Goal: Task Accomplishment & Management: Use online tool/utility

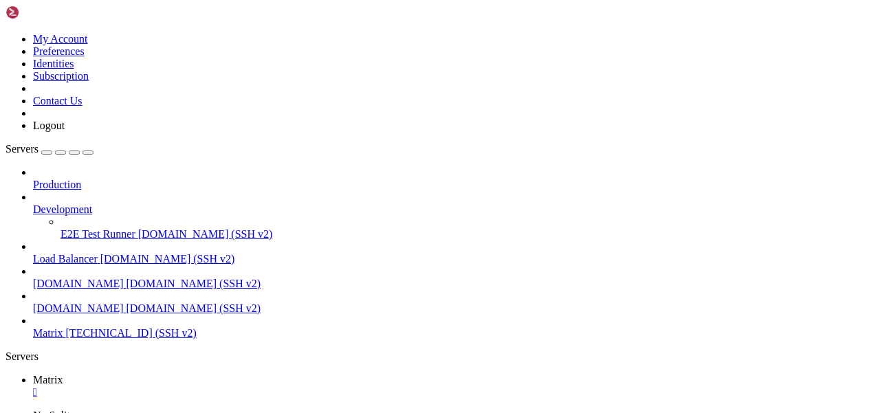
scroll to position [542, 0]
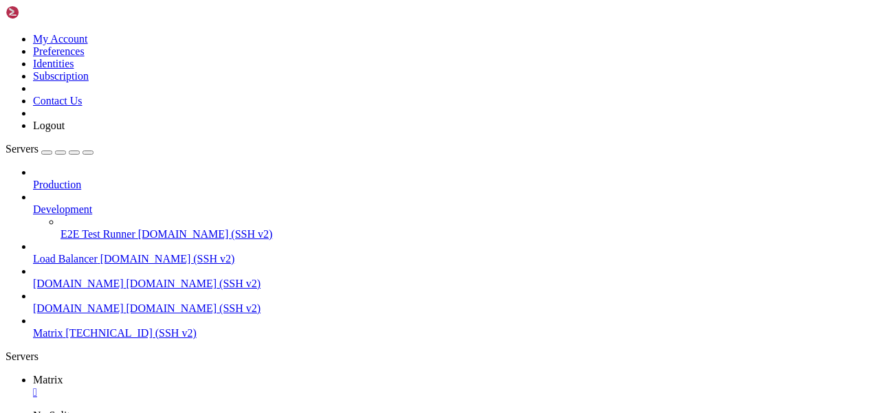
scroll to position [24989, 0]
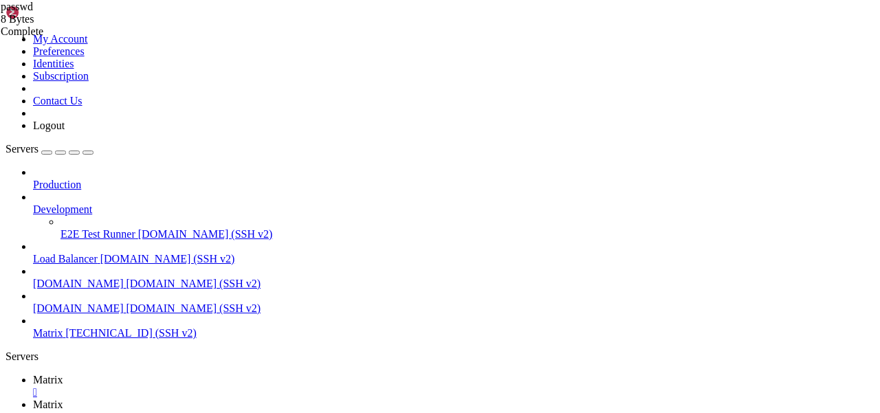
click at [210, 374] on link "Matrix " at bounding box center [453, 386] width 841 height 25
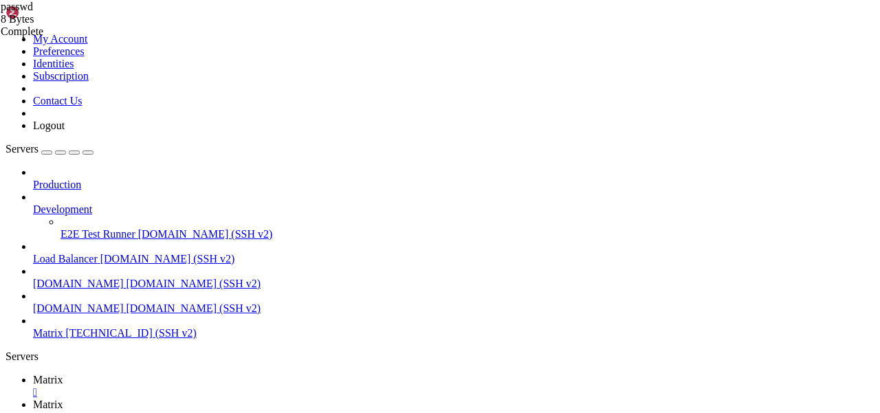
scroll to position [25690, 0]
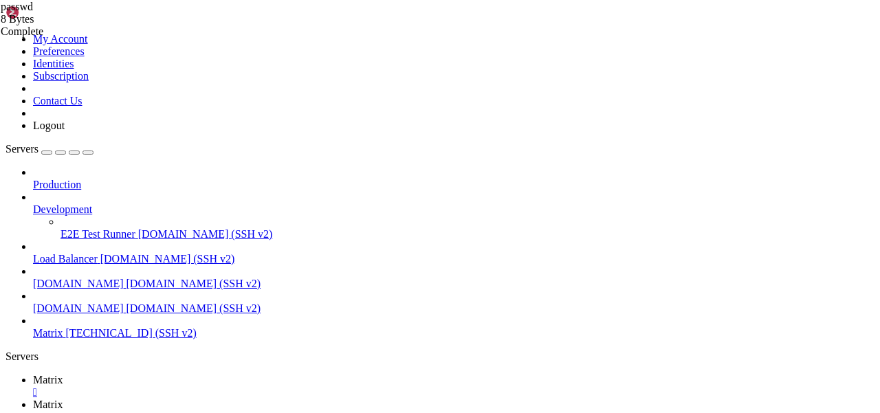
scroll to position [43320, 0]
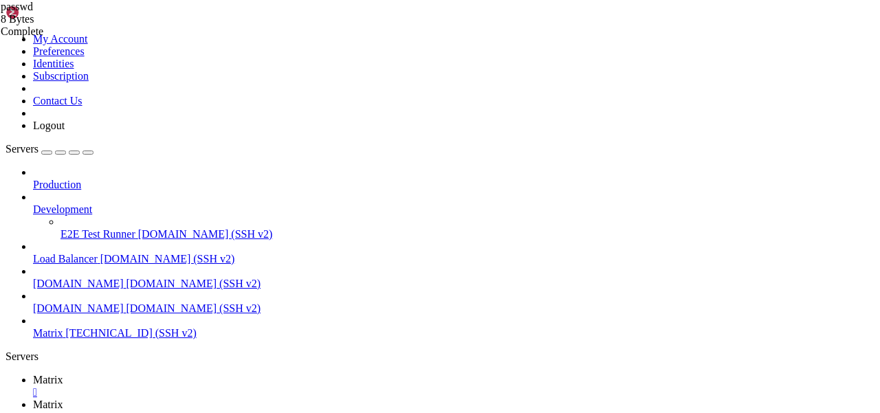
click at [63, 399] on span "Matrix" at bounding box center [48, 405] width 30 height 12
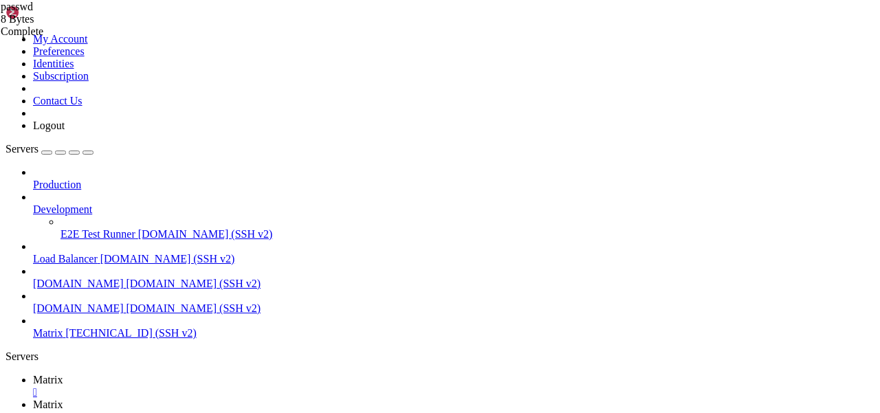
type input "/root/.vnc"
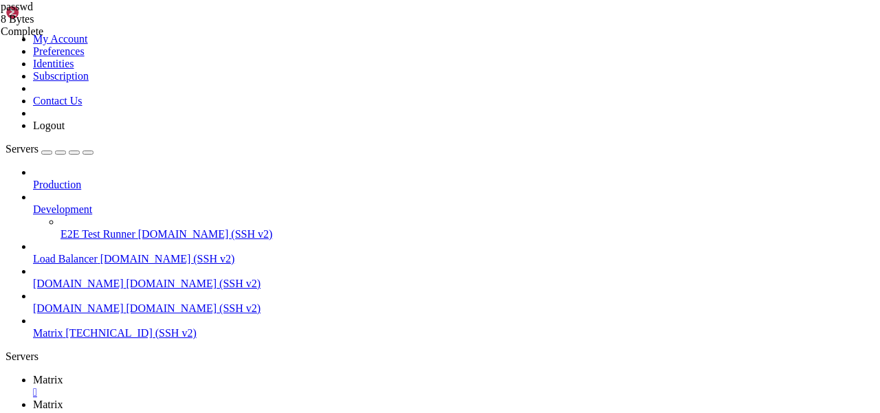
type textarea "/etc/X11/Xsession"
click at [63, 374] on span "Matrix" at bounding box center [48, 380] width 30 height 12
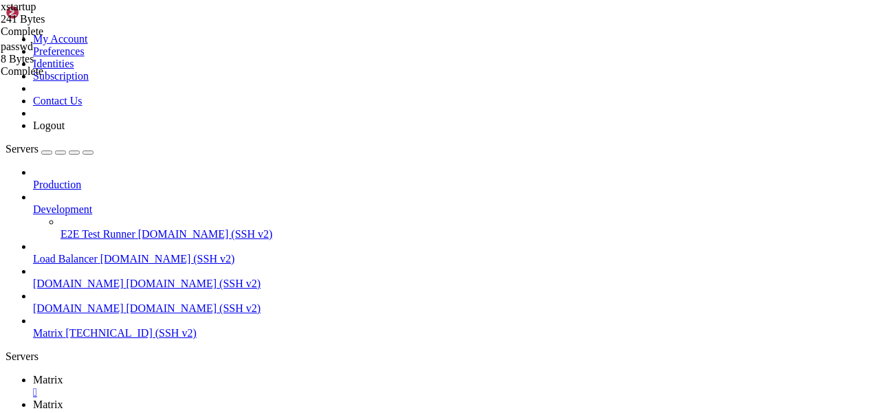
scroll to position [12, 2]
drag, startPoint x: 11, startPoint y: 945, endPoint x: 58, endPoint y: 945, distance: 47.4
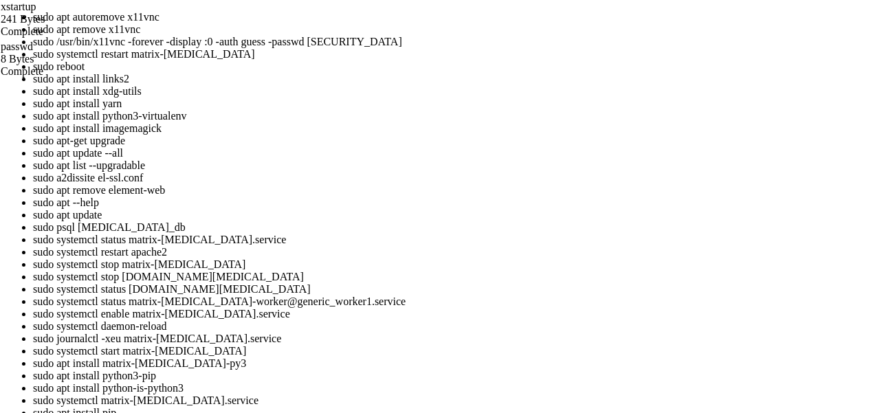
scroll to position [44138, 0]
drag, startPoint x: 11, startPoint y: 1559, endPoint x: 120, endPoint y: 1560, distance: 108.6
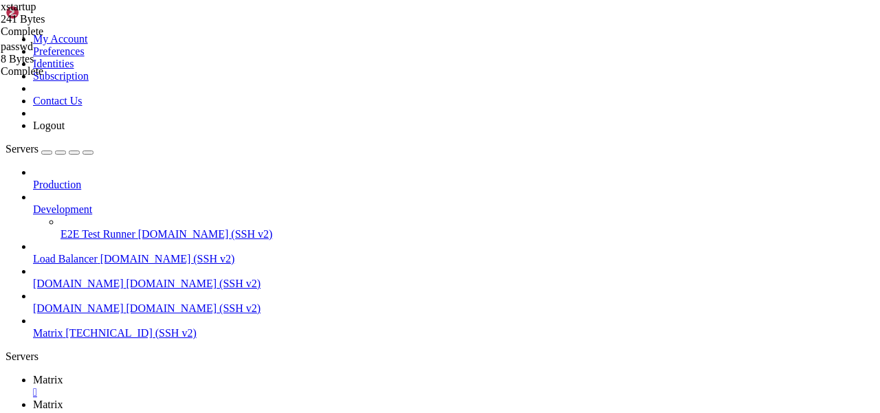
scroll to position [44827, 0]
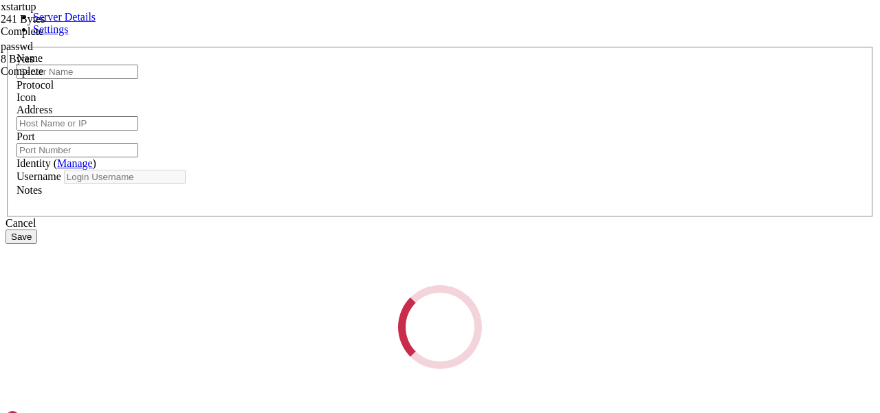
type input "Matrix"
type input "[TECHNICAL_ID]"
type input "22"
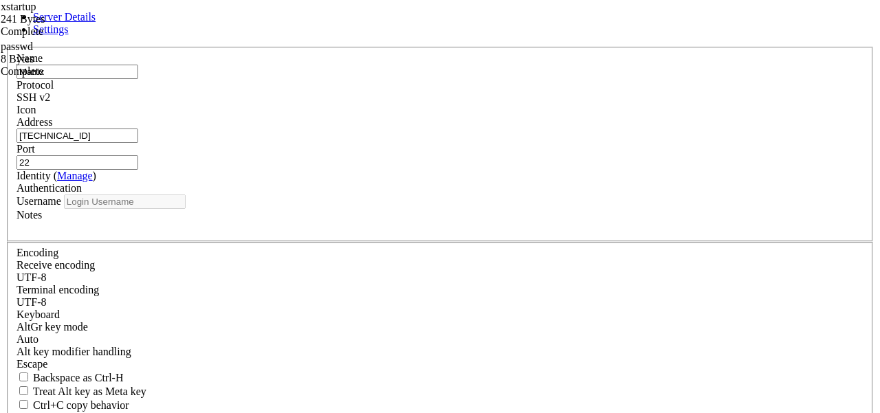
type input "root"
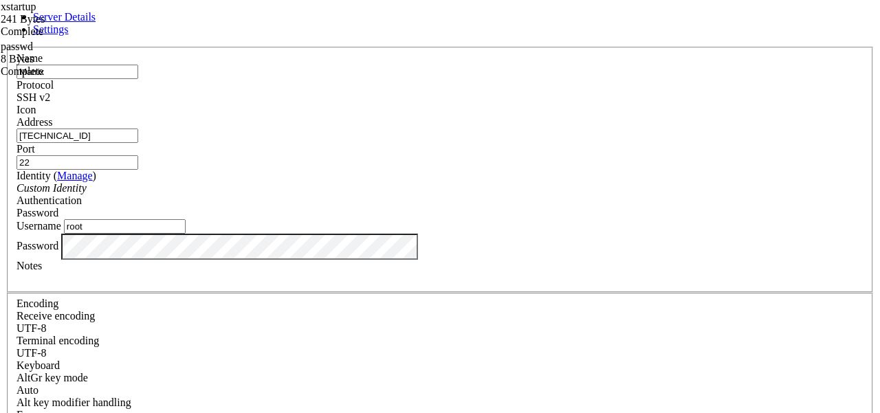
drag, startPoint x: 375, startPoint y: 136, endPoint x: 265, endPoint y: 136, distance: 109.3
click at [138, 136] on input "[TECHNICAL_ID]" at bounding box center [77, 136] width 122 height 14
